Goal: Task Accomplishment & Management: Complete application form

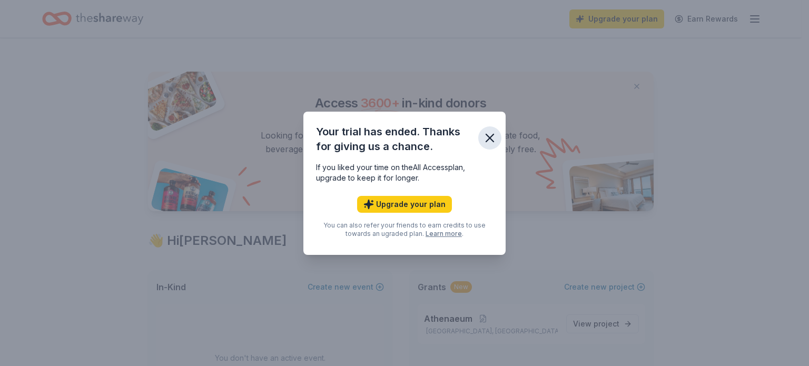
click at [490, 132] on icon "button" at bounding box center [489, 138] width 15 height 15
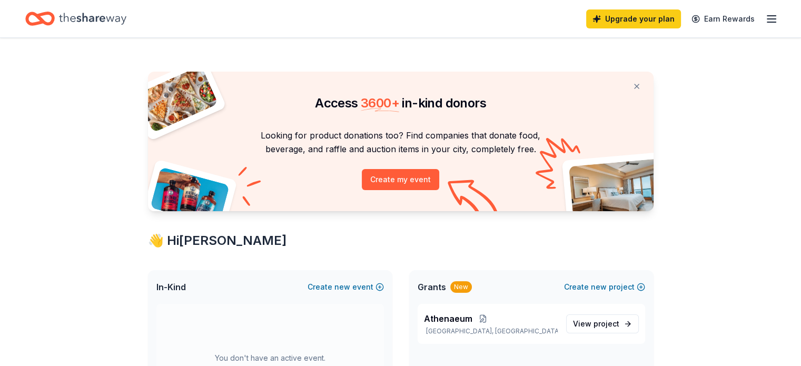
click at [765, 16] on icon "button" at bounding box center [771, 19] width 13 height 13
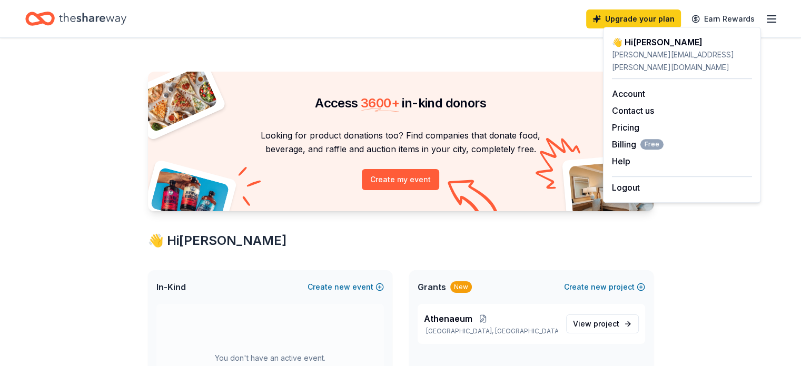
click at [97, 18] on icon "Home" at bounding box center [92, 19] width 67 height 22
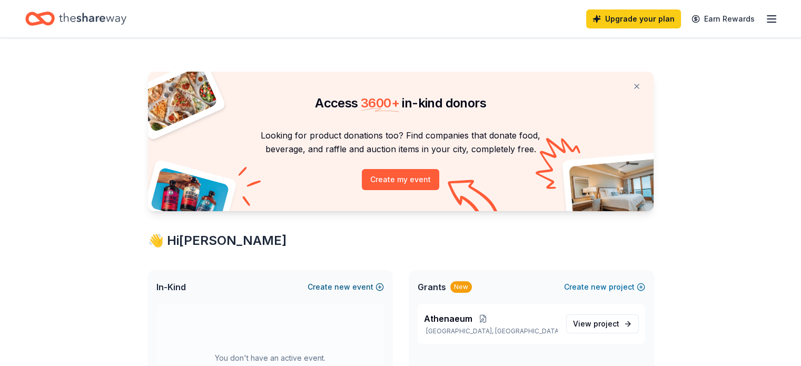
click at [333, 284] on button "Create new event" at bounding box center [345, 287] width 76 height 13
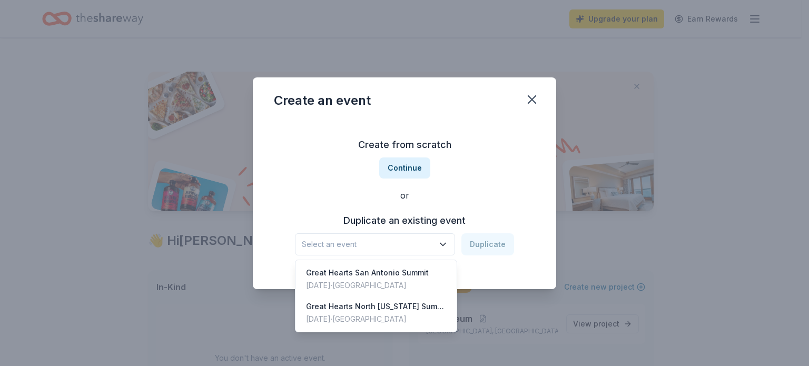
click at [438, 242] on button "Select an event" at bounding box center [375, 244] width 160 height 22
click at [350, 244] on span "Select an event" at bounding box center [368, 244] width 132 height 13
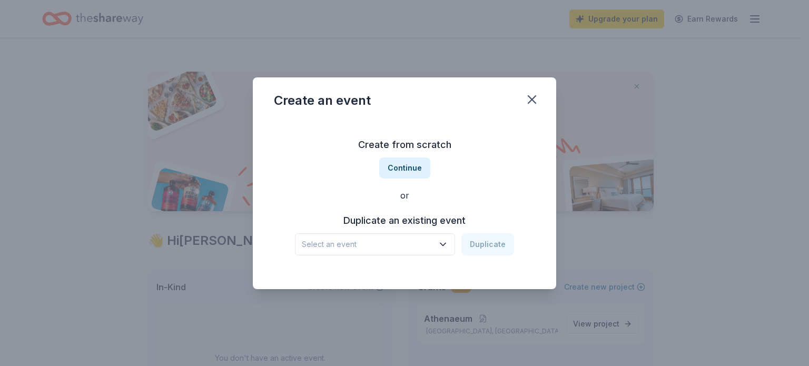
click at [350, 244] on span "Select an event" at bounding box center [368, 244] width 132 height 13
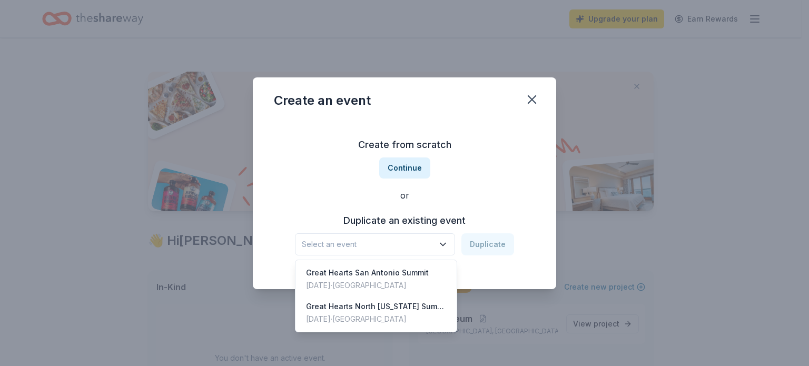
click at [402, 172] on div "Create from scratch Continue or Duplicate an existing event Select an event Dup…" at bounding box center [404, 195] width 261 height 153
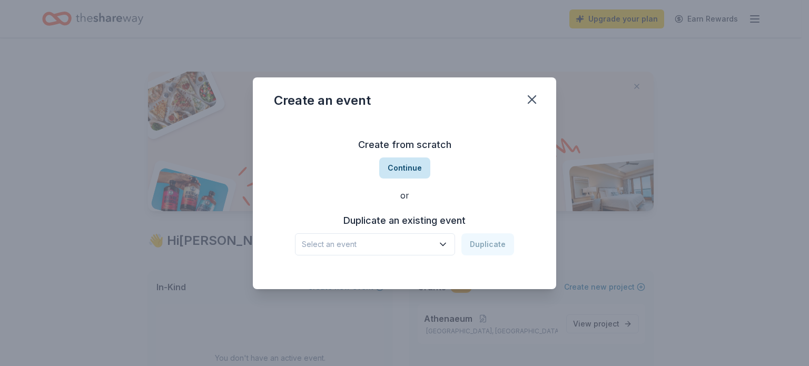
click at [404, 168] on button "Continue" at bounding box center [404, 167] width 51 height 21
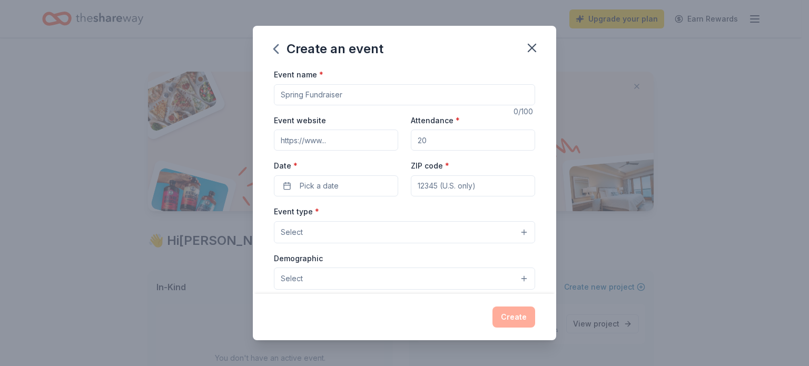
drag, startPoint x: 361, startPoint y: 92, endPoint x: 242, endPoint y: 92, distance: 118.4
click at [242, 92] on div "Create an event Event name * 0 /100 Event website Attendance * Date * Pick a da…" at bounding box center [404, 183] width 809 height 366
type input "V"
type input "NFO"
click at [438, 144] on input "Attendance *" at bounding box center [473, 139] width 124 height 21
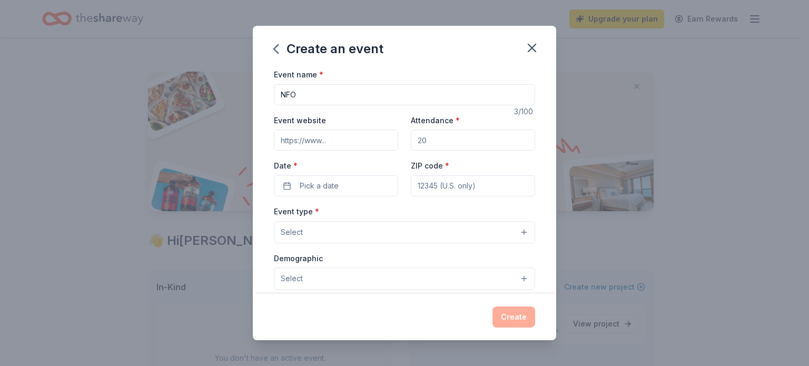
click at [438, 143] on input "Attendance *" at bounding box center [473, 139] width 124 height 21
type input "500"
click at [333, 192] on span "Pick a date" at bounding box center [319, 185] width 39 height 13
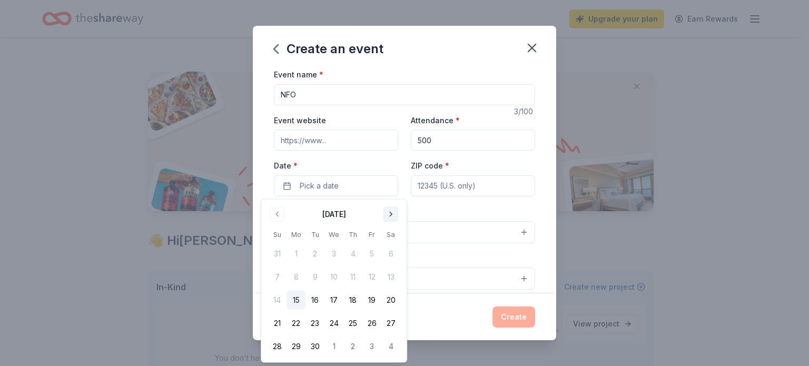
click at [386, 213] on button "Go to next month" at bounding box center [390, 214] width 15 height 15
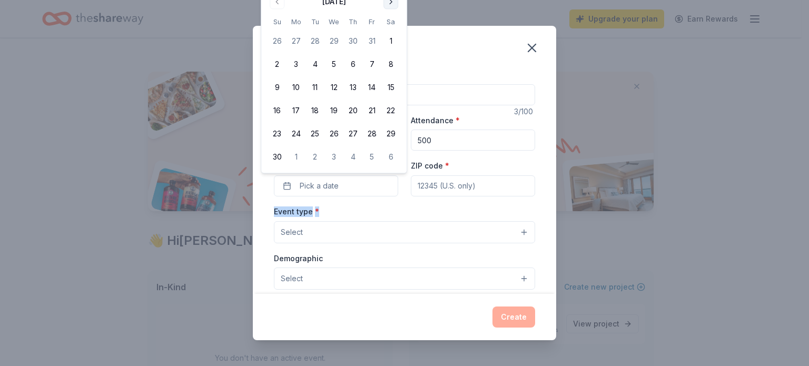
click at [386, 213] on div "Event type * Select" at bounding box center [404, 224] width 261 height 38
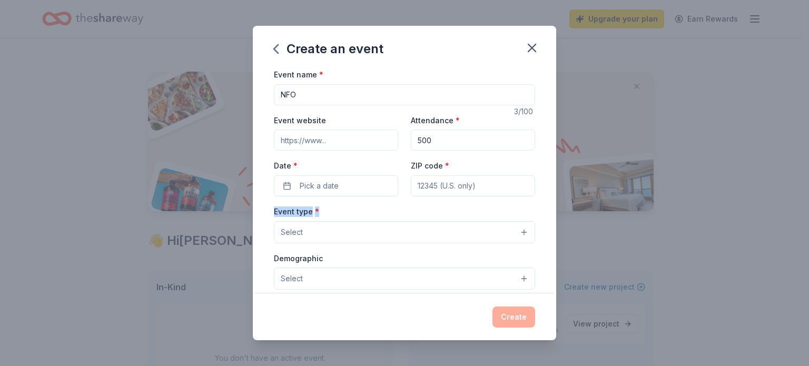
click at [386, 213] on div "Event type * Select" at bounding box center [404, 224] width 261 height 38
click at [375, 187] on button "Pick a date" at bounding box center [336, 185] width 124 height 21
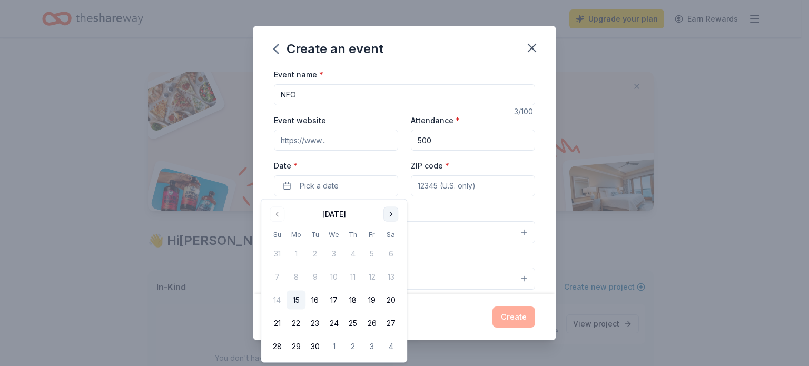
click at [391, 212] on button "Go to next month" at bounding box center [390, 214] width 15 height 15
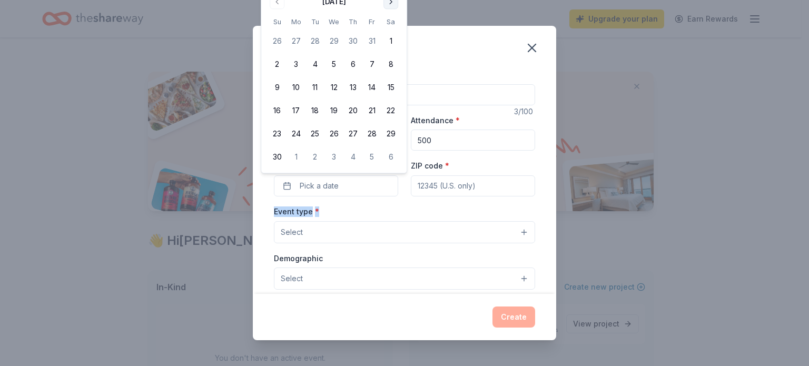
click at [391, 212] on div "Event type * Select" at bounding box center [404, 224] width 261 height 38
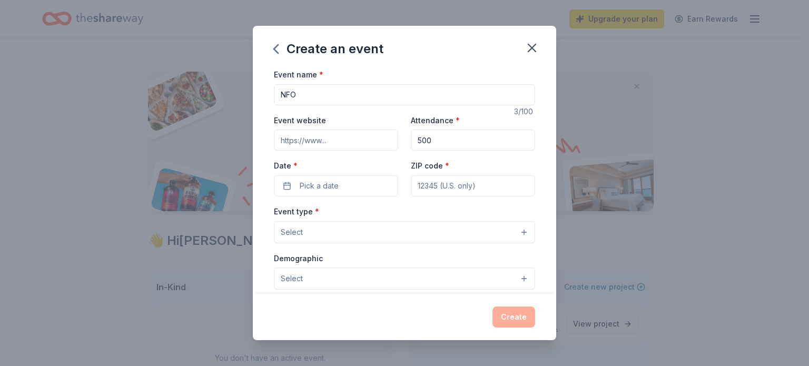
click at [352, 174] on div "Date * Pick a date" at bounding box center [336, 177] width 124 height 37
click at [355, 185] on button "Pick a date" at bounding box center [336, 185] width 124 height 21
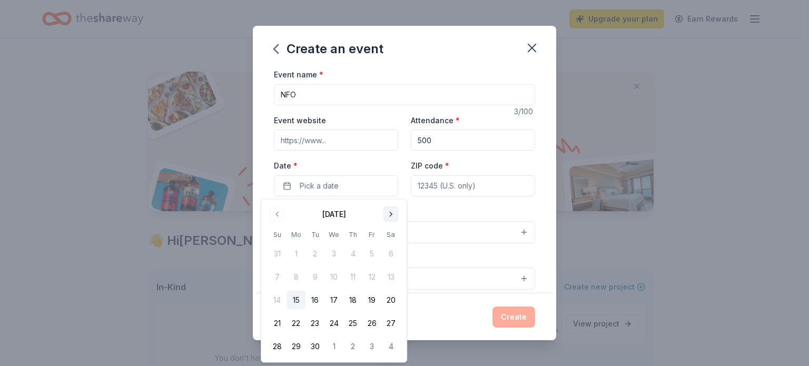
click at [390, 209] on button "Go to next month" at bounding box center [390, 214] width 15 height 15
click at [390, 210] on button "Go to next month" at bounding box center [390, 214] width 15 height 15
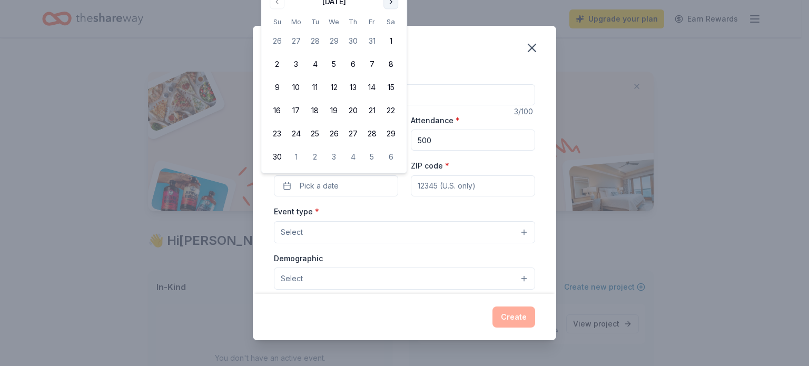
click at [393, 4] on button "Go to next month" at bounding box center [390, 1] width 15 height 15
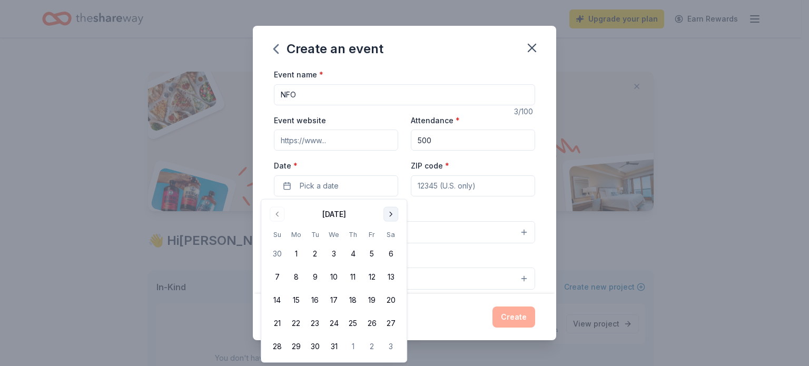
click at [388, 213] on button "Go to next month" at bounding box center [390, 214] width 15 height 15
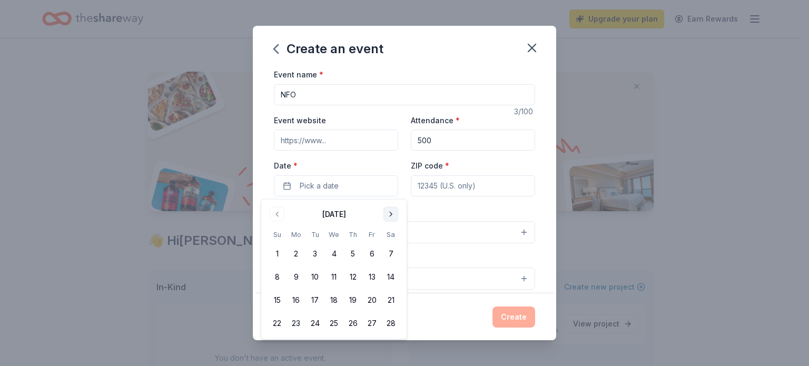
click at [388, 213] on button "Go to next month" at bounding box center [390, 214] width 15 height 15
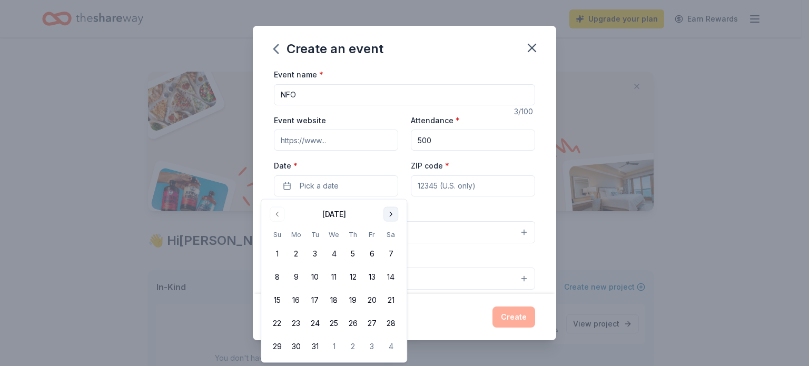
click at [388, 213] on button "Go to next month" at bounding box center [390, 214] width 15 height 15
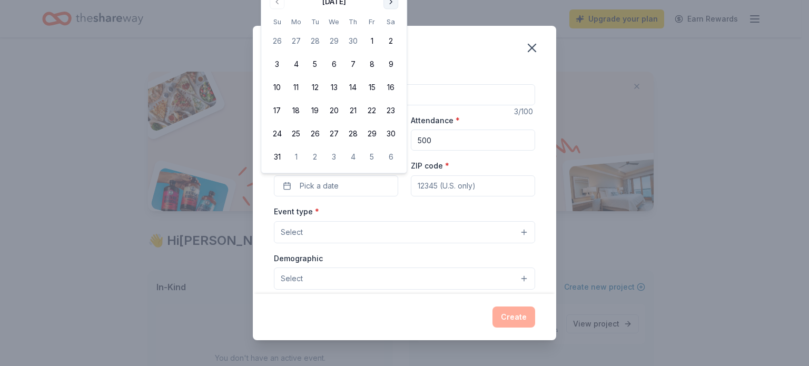
click at [388, 4] on button "Go to next month" at bounding box center [390, 1] width 15 height 15
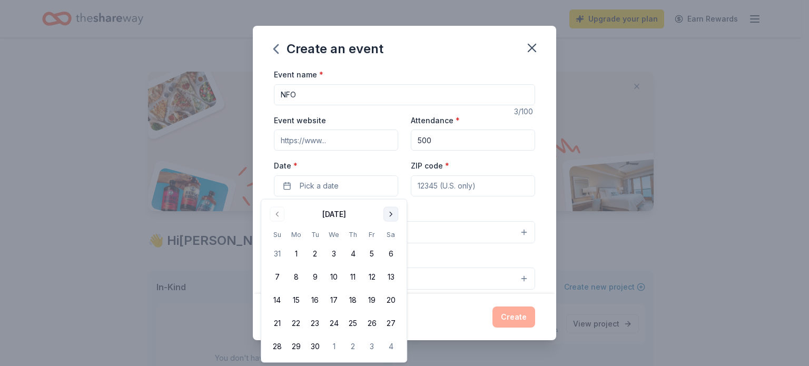
click at [393, 212] on button "Go to next month" at bounding box center [390, 214] width 15 height 15
click at [315, 300] on button "14" at bounding box center [314, 300] width 19 height 19
click at [438, 191] on input "ZIP code *" at bounding box center [473, 185] width 124 height 21
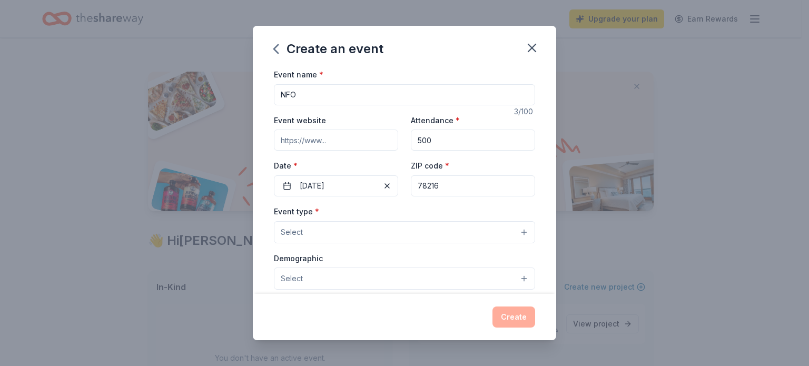
type input "78216"
click at [320, 228] on button "Select" at bounding box center [404, 232] width 261 height 22
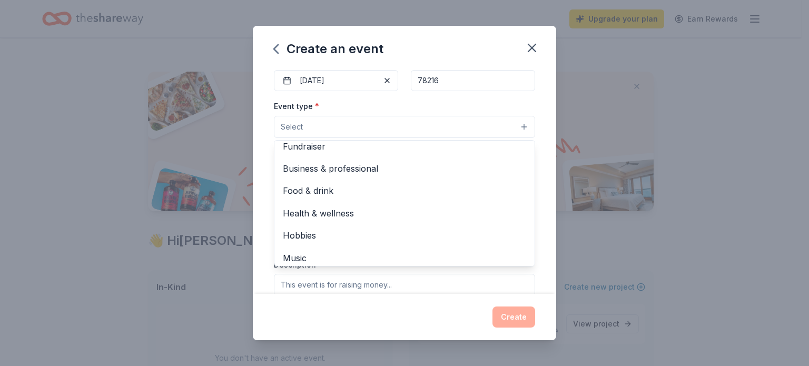
scroll to position [5, 0]
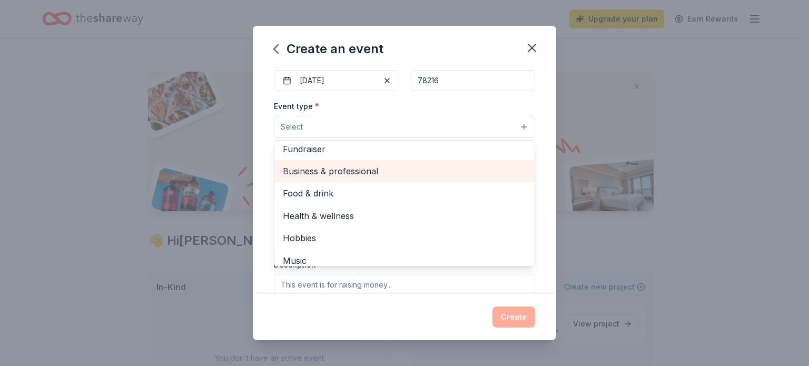
click at [397, 170] on span "Business & professional" at bounding box center [404, 171] width 243 height 14
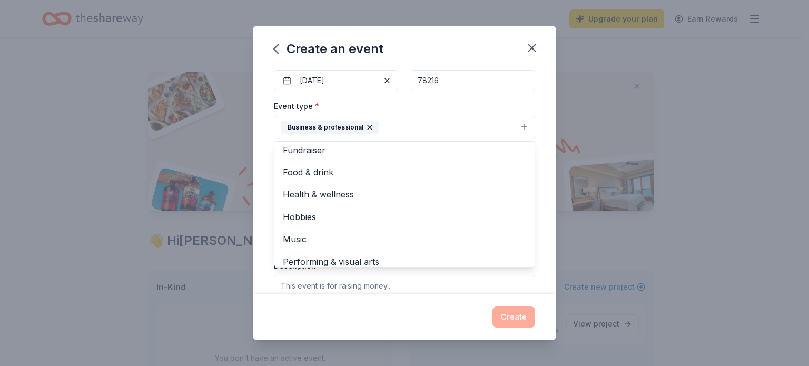
click at [526, 97] on div "Event name * NFO 3 /100 Event website Attendance * 500 Date * [DATE] ZIP code *…" at bounding box center [404, 206] width 261 height 487
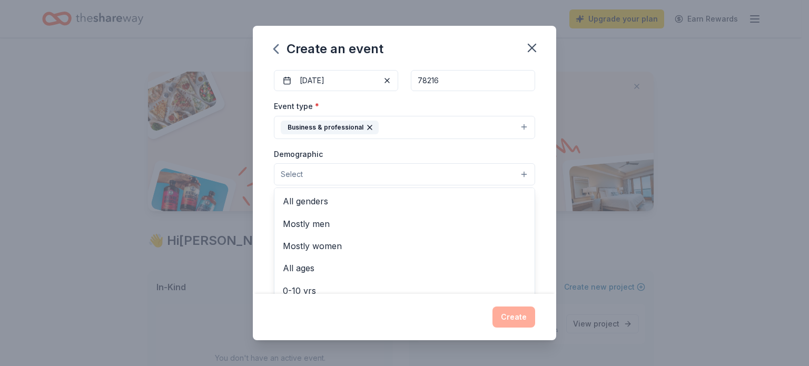
click at [434, 170] on button "Select" at bounding box center [404, 174] width 261 height 22
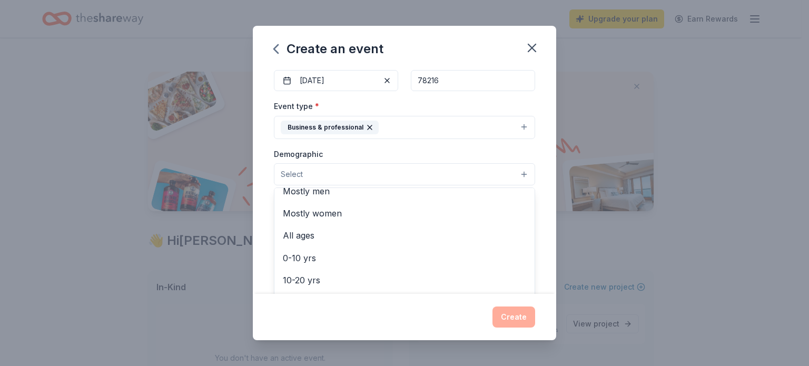
scroll to position [0, 0]
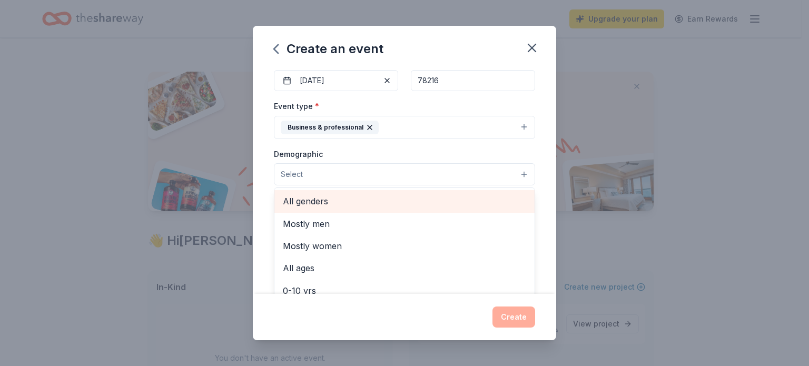
click at [353, 204] on span "All genders" at bounding box center [404, 201] width 243 height 14
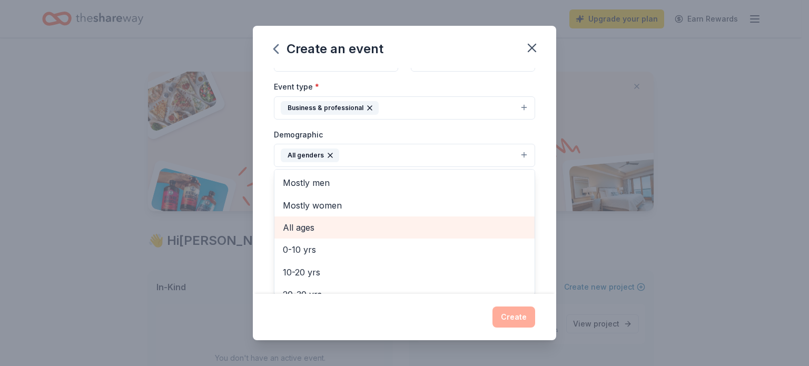
scroll to position [105, 0]
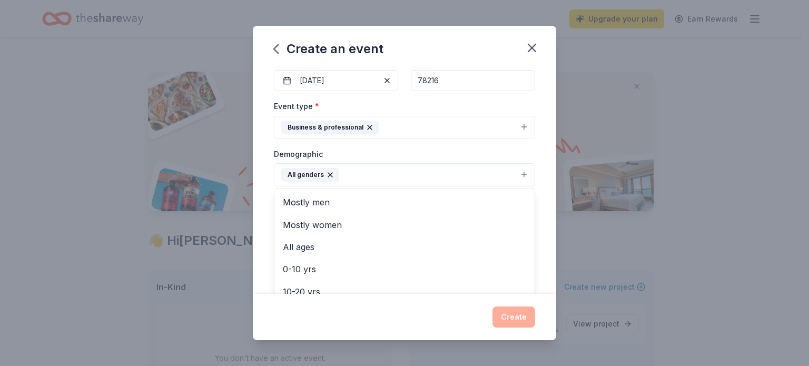
click at [517, 150] on div "Demographic All genders Mostly men Mostly women All ages [DEMOGRAPHIC_DATA] yrs…" at bounding box center [404, 166] width 261 height 39
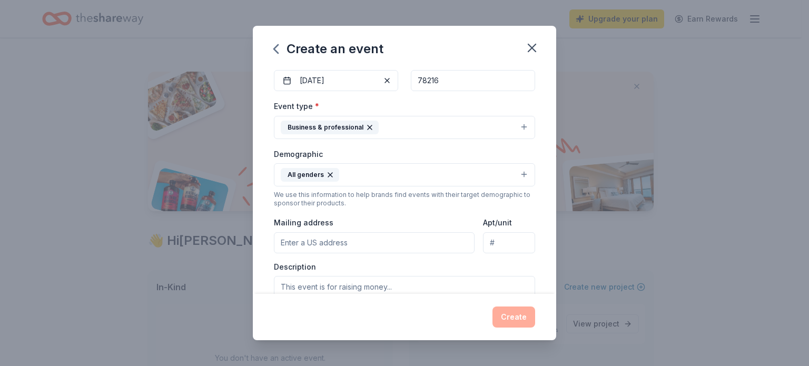
click at [398, 241] on input "Mailing address" at bounding box center [374, 242] width 201 height 21
type input "[STREET_ADDRESS][PERSON_NAME]"
type input "Suite 500"
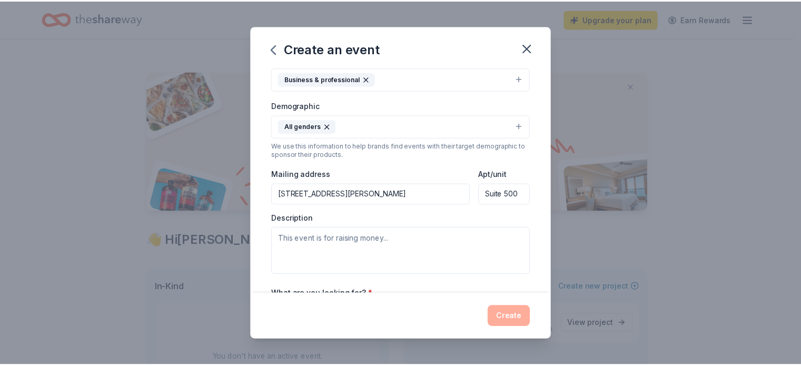
scroll to position [211, 0]
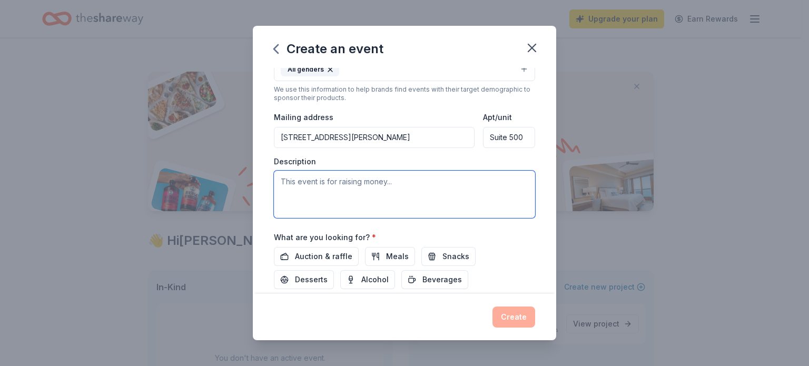
click at [398, 181] on textarea at bounding box center [404, 194] width 261 height 47
type textarea "W"
type textarea "New Teacher Training"
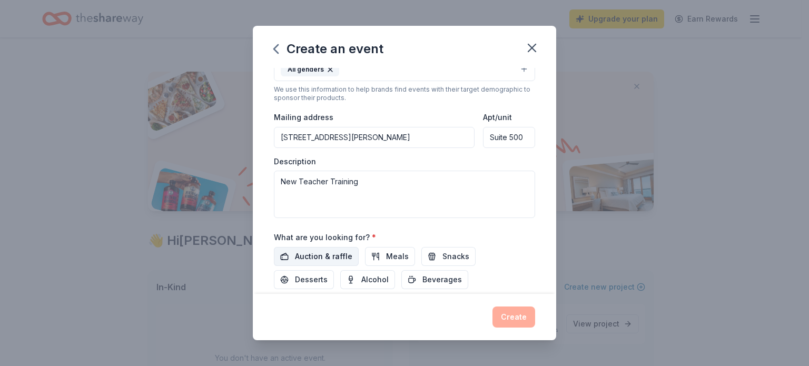
click at [332, 263] on button "Auction & raffle" at bounding box center [316, 256] width 85 height 19
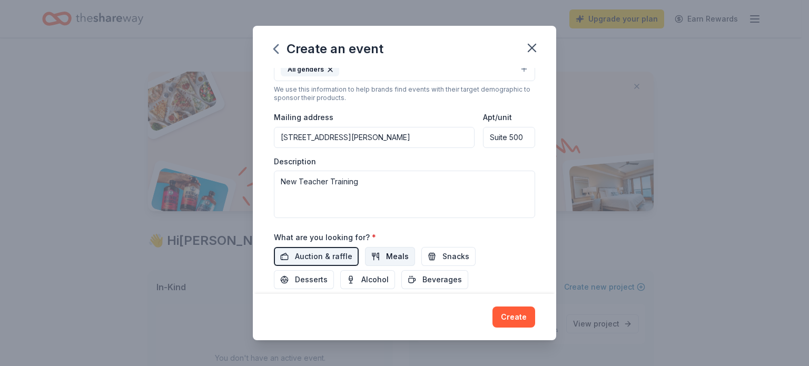
click at [386, 256] on span "Meals" at bounding box center [397, 256] width 23 height 13
click at [461, 258] on span "Snacks" at bounding box center [455, 256] width 27 height 13
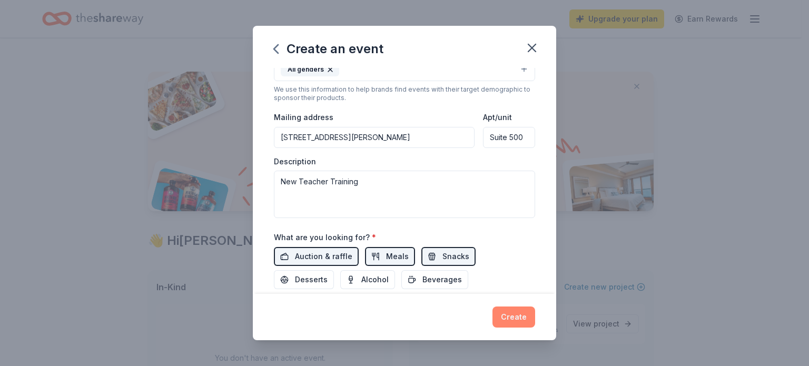
click at [517, 315] on button "Create" at bounding box center [513, 316] width 43 height 21
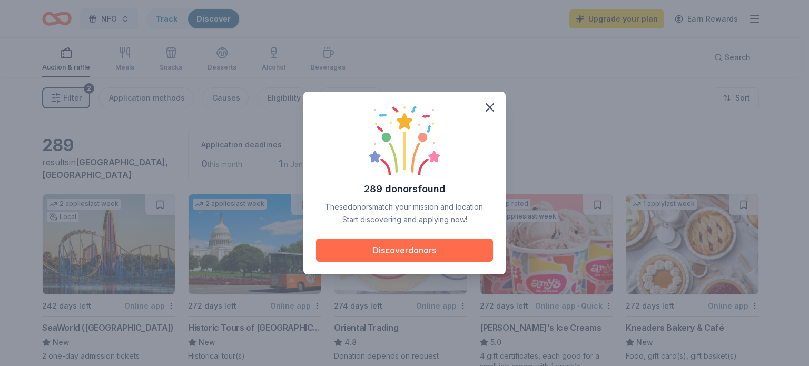
click at [425, 251] on button "Discover donors" at bounding box center [404, 249] width 177 height 23
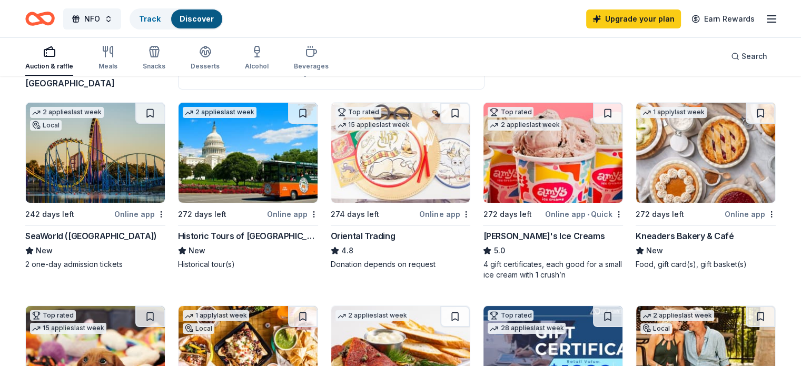
scroll to position [105, 0]
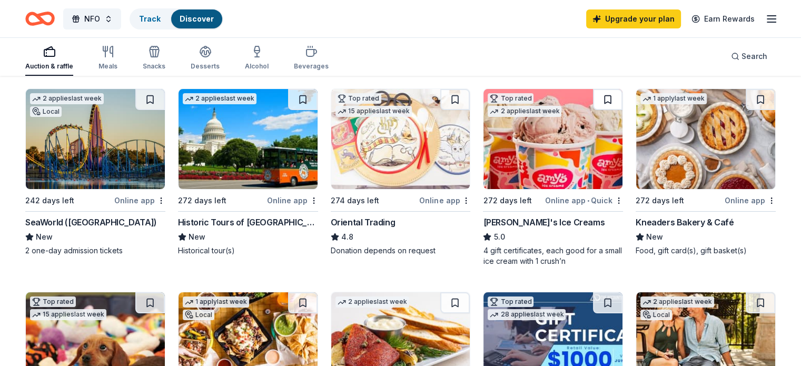
click at [595, 96] on button at bounding box center [607, 99] width 29 height 21
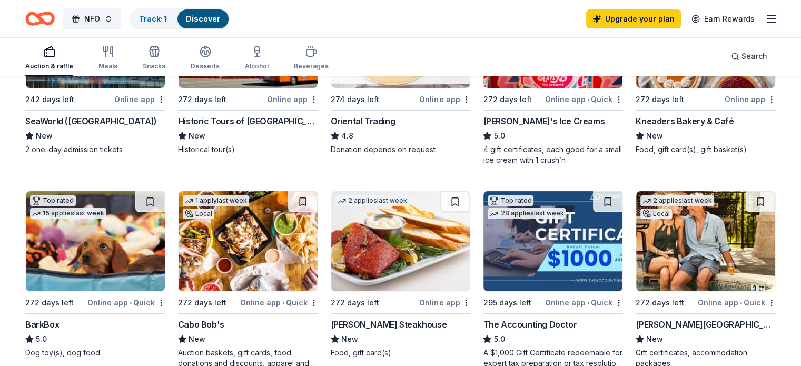
scroll to position [211, 0]
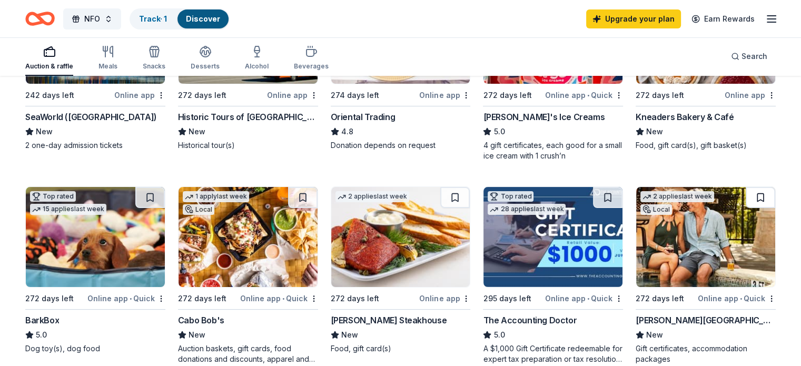
click at [745, 200] on button at bounding box center [759, 197] width 29 height 21
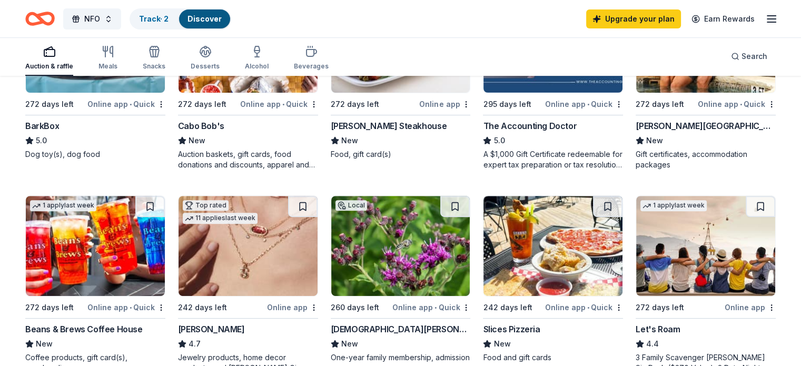
scroll to position [421, 0]
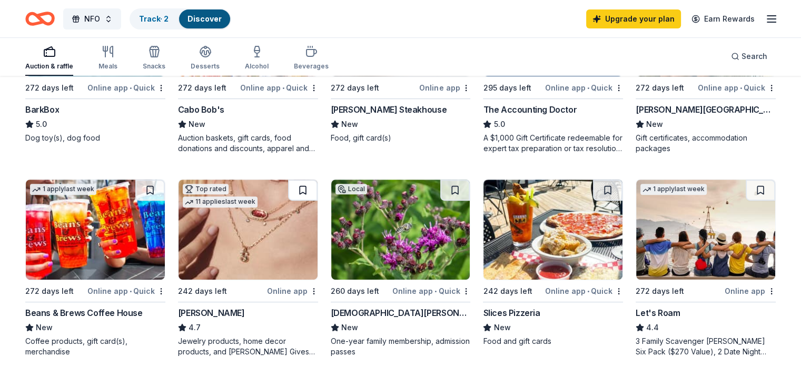
click at [303, 187] on button at bounding box center [302, 189] width 29 height 21
click at [450, 184] on button at bounding box center [454, 189] width 29 height 21
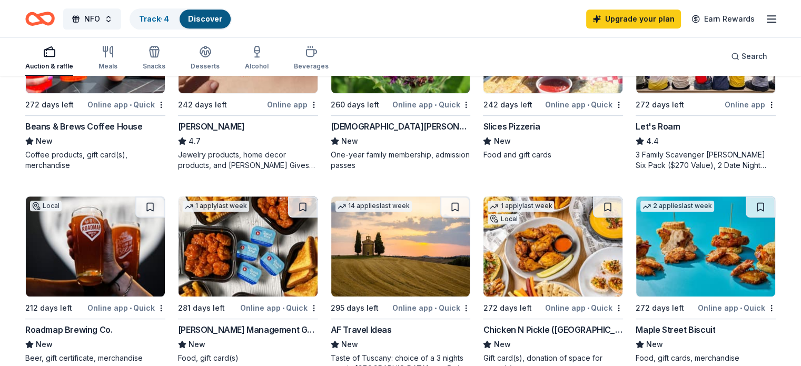
scroll to position [632, 0]
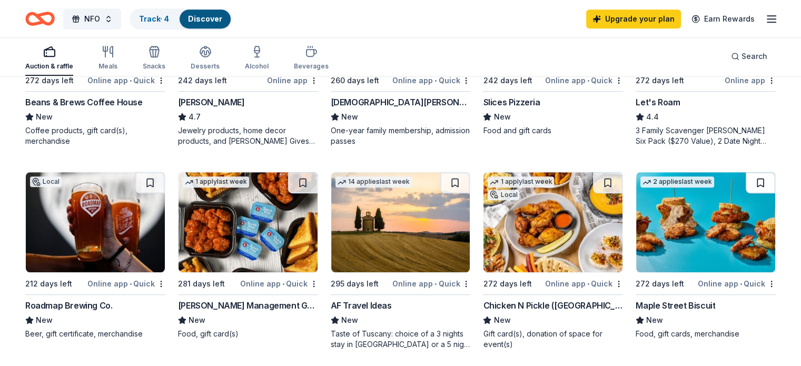
click at [745, 179] on button at bounding box center [759, 182] width 29 height 21
click at [606, 174] on button at bounding box center [607, 182] width 29 height 21
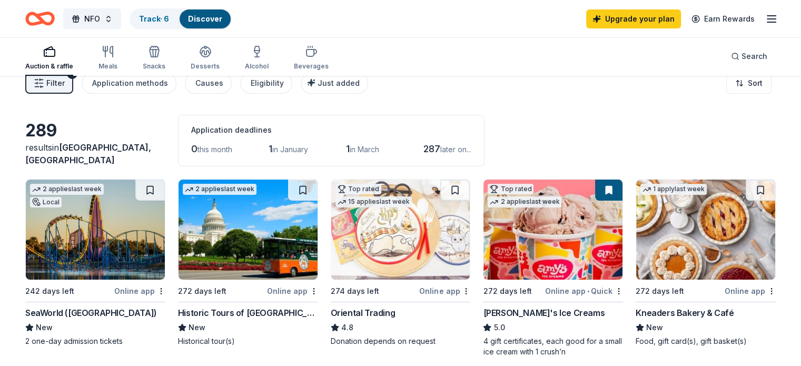
scroll to position [0, 0]
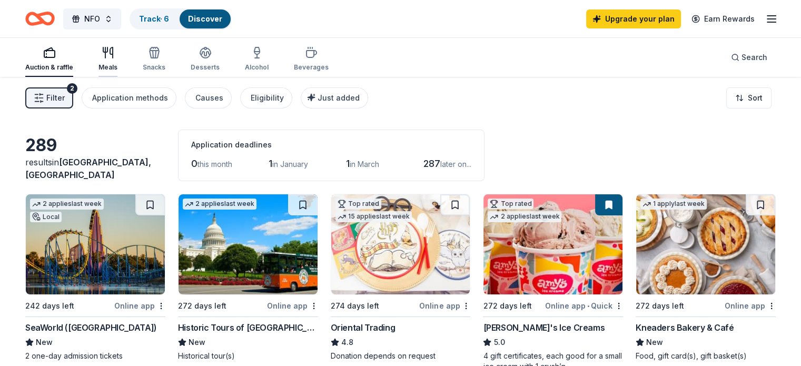
click at [114, 57] on icon "button" at bounding box center [108, 52] width 13 height 13
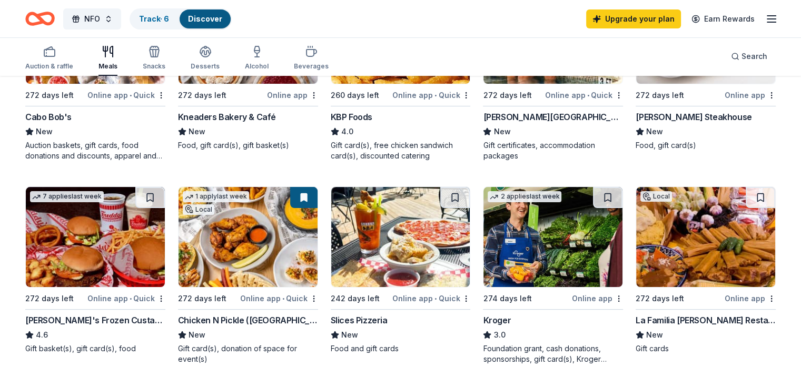
scroll to position [53, 0]
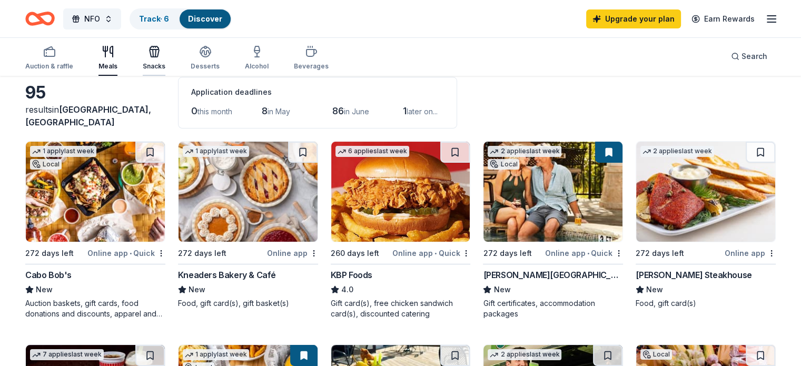
click at [161, 56] on icon "button" at bounding box center [154, 51] width 13 height 13
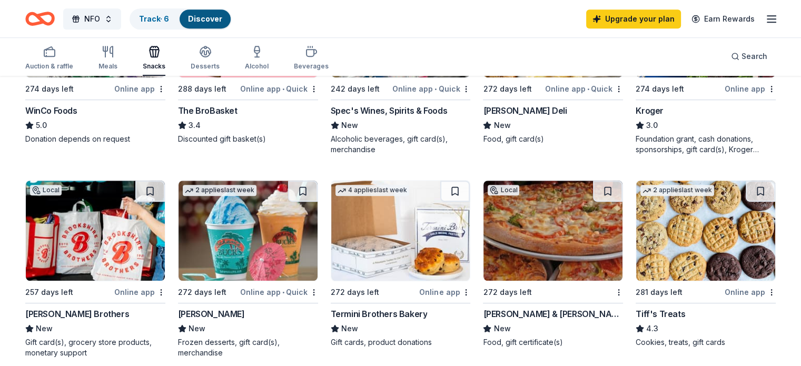
scroll to position [632, 0]
